Goal: Task Accomplishment & Management: Use online tool/utility

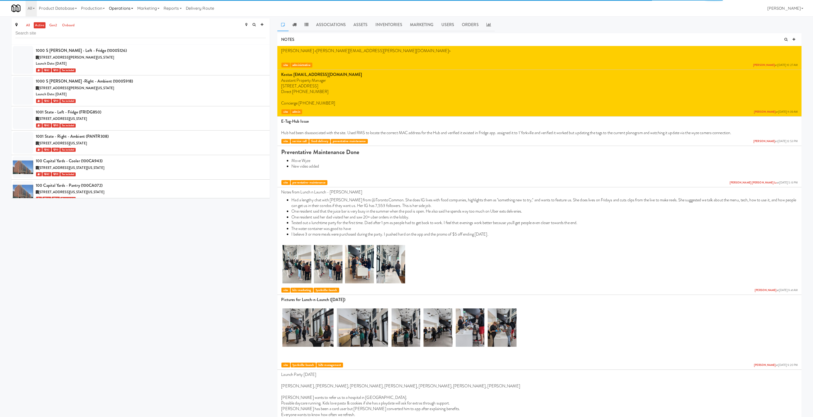
click at [125, 8] on link "Operations" at bounding box center [121, 8] width 28 height 16
click at [40, 33] on input "text" at bounding box center [140, 33] width 250 height 9
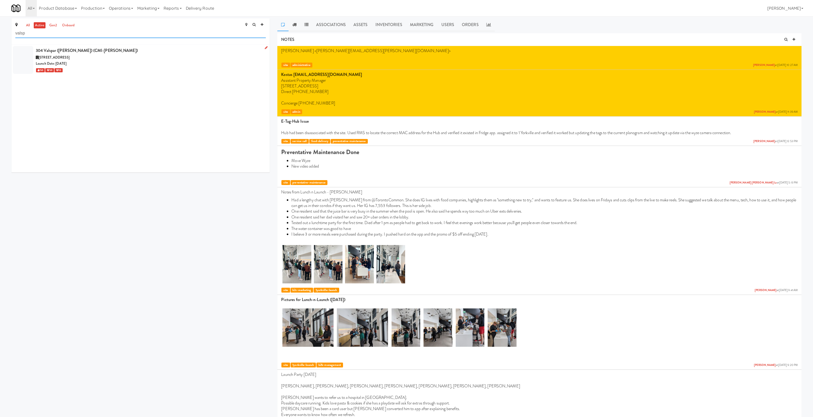
type input "valsp"
click at [91, 61] on div "Launch Date: [DATE]" at bounding box center [151, 64] width 230 height 6
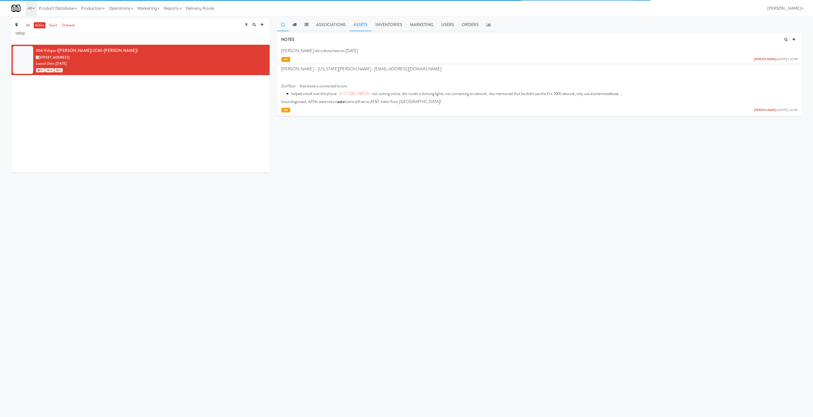
click at [359, 25] on link "Assets" at bounding box center [360, 24] width 22 height 13
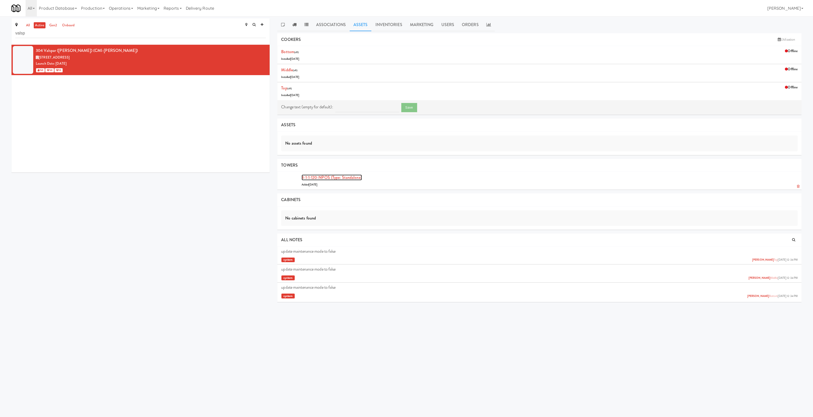
click at [344, 176] on link "3-1-1-120-NPOS (type: standalone)" at bounding box center [331, 177] width 60 height 6
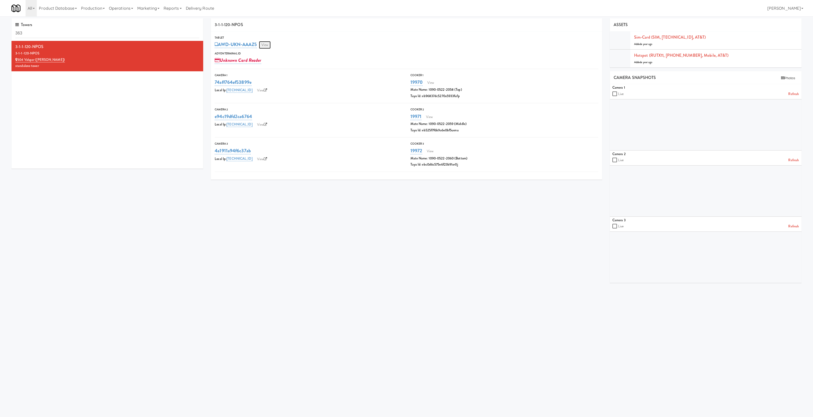
click at [265, 45] on link "View" at bounding box center [265, 45] width 12 height 8
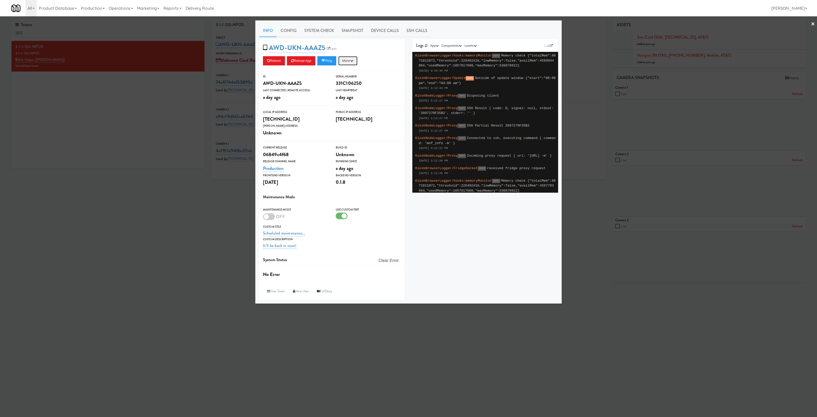
click at [353, 58] on button "More" at bounding box center [347, 60] width 19 height 9
click at [350, 80] on link "Restart Server" at bounding box center [336, 80] width 46 height 9
click at [586, 32] on div at bounding box center [408, 208] width 817 height 417
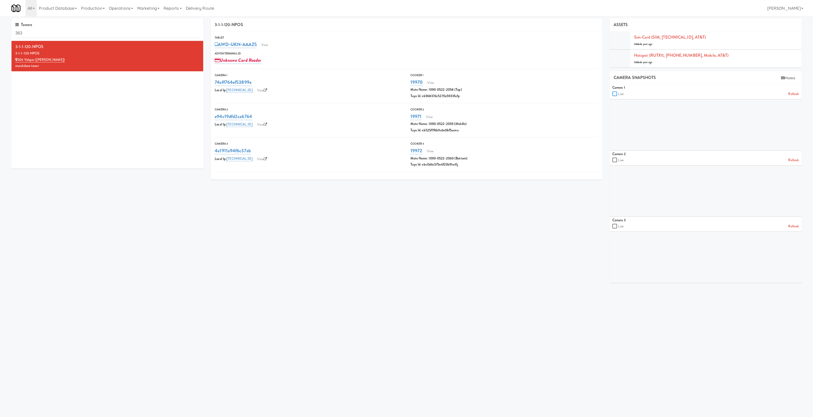
click at [613, 95] on input "checkbox" at bounding box center [615, 94] width 6 height 4
checkbox input "true"
click at [615, 161] on input "checkbox" at bounding box center [615, 160] width 6 height 4
checkbox input "true"
click at [615, 226] on input "checkbox" at bounding box center [615, 226] width 6 height 4
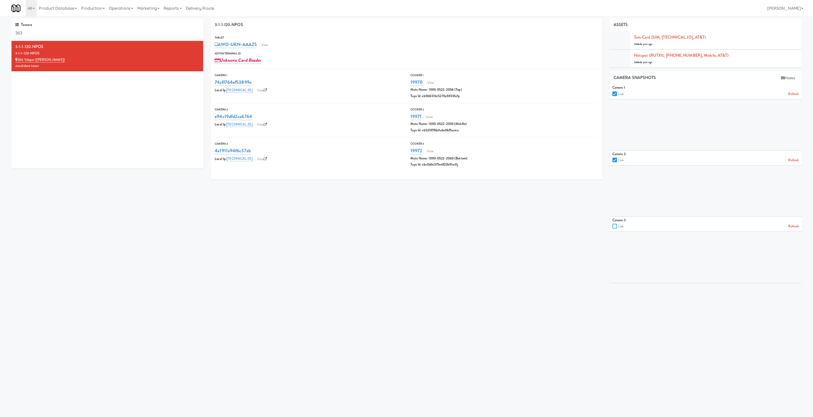
checkbox input "true"
click at [267, 47] on link "View" at bounding box center [265, 45] width 12 height 8
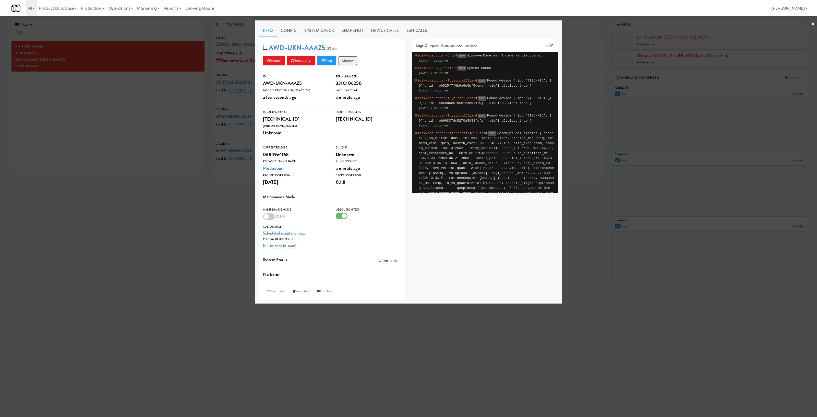
click at [354, 61] on icon "button" at bounding box center [351, 60] width 3 height 3
click at [322, 30] on link "System Check" at bounding box center [319, 30] width 37 height 13
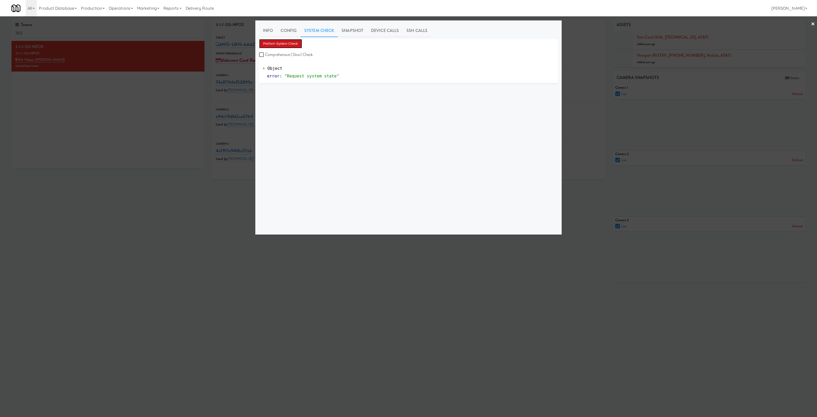
click at [288, 43] on button "Perform System Check" at bounding box center [280, 43] width 43 height 9
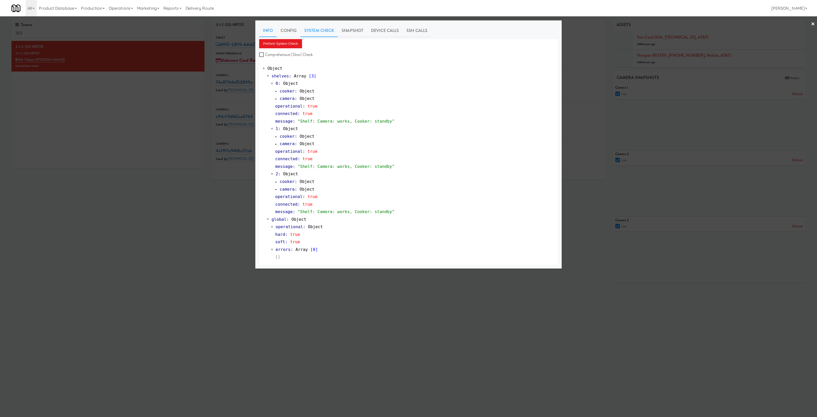
click at [263, 30] on link "Info" at bounding box center [268, 30] width 18 height 13
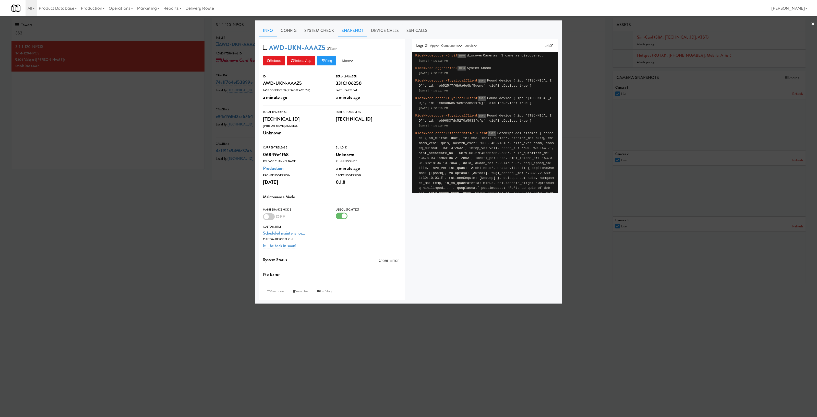
click at [350, 29] on link "Snapshot" at bounding box center [352, 30] width 29 height 13
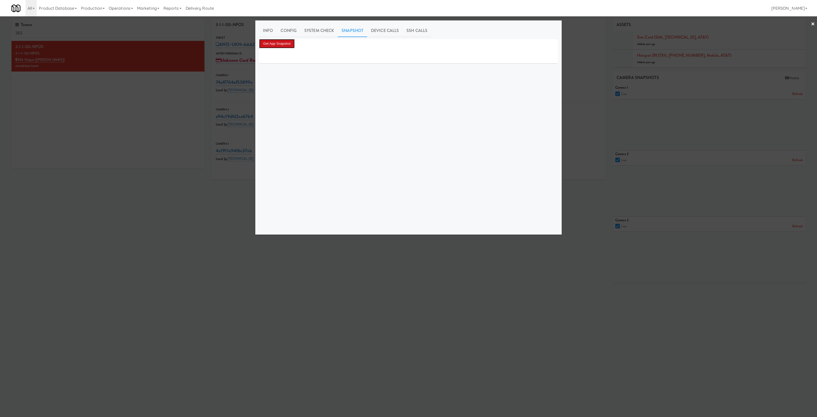
click at [284, 44] on button "Get App Snapshot" at bounding box center [277, 43] width 36 height 9
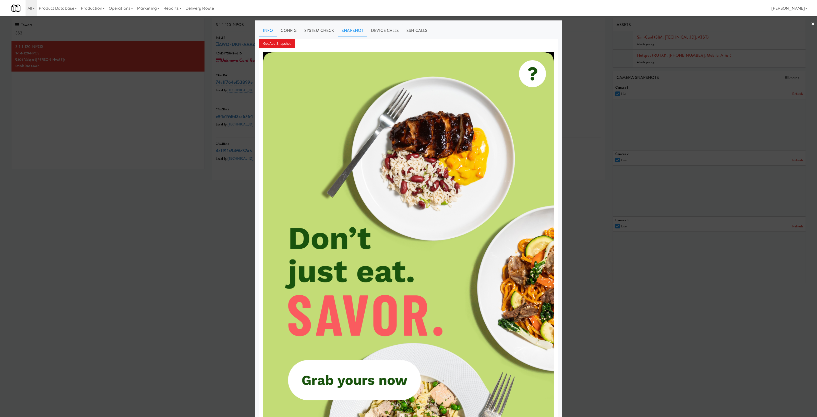
click at [268, 29] on link "Info" at bounding box center [268, 30] width 18 height 13
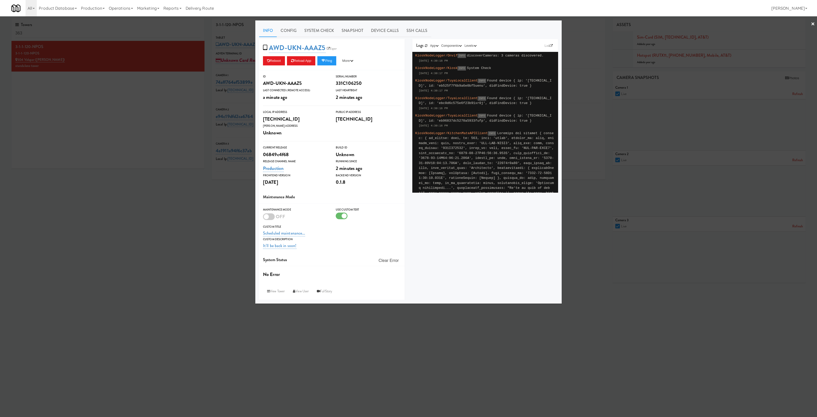
click at [185, 250] on div at bounding box center [408, 208] width 817 height 417
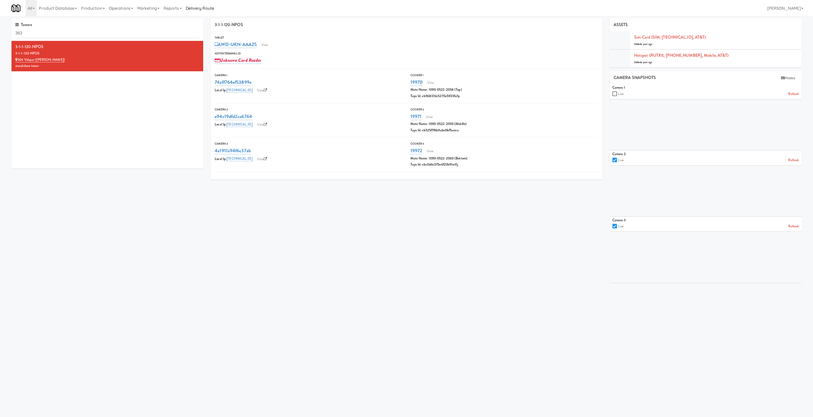
checkbox input "false"
